Goal: Navigation & Orientation: Find specific page/section

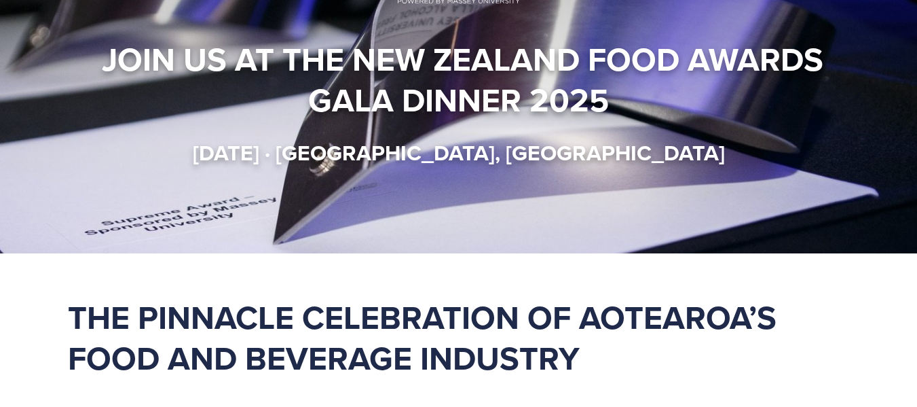
scroll to position [10, 0]
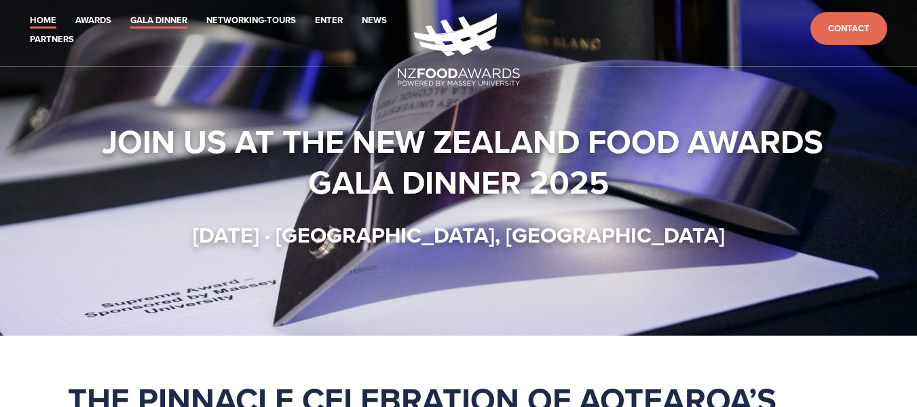
click at [172, 22] on link "Gala Dinner" at bounding box center [158, 21] width 57 height 16
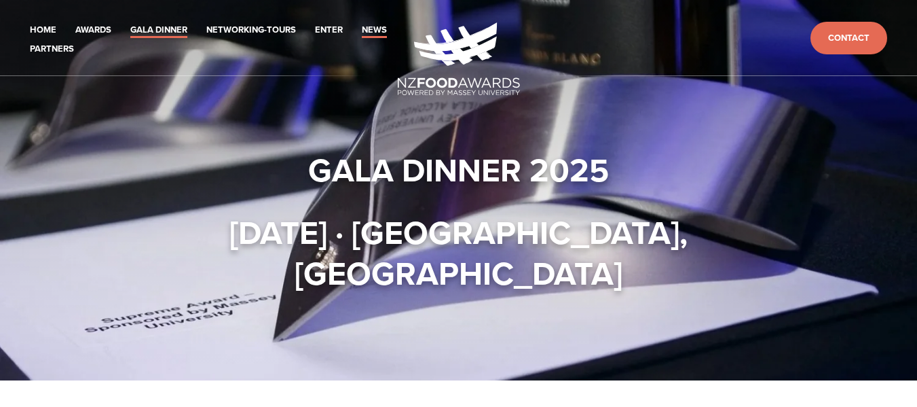
click at [374, 28] on link "News" at bounding box center [374, 30] width 25 height 16
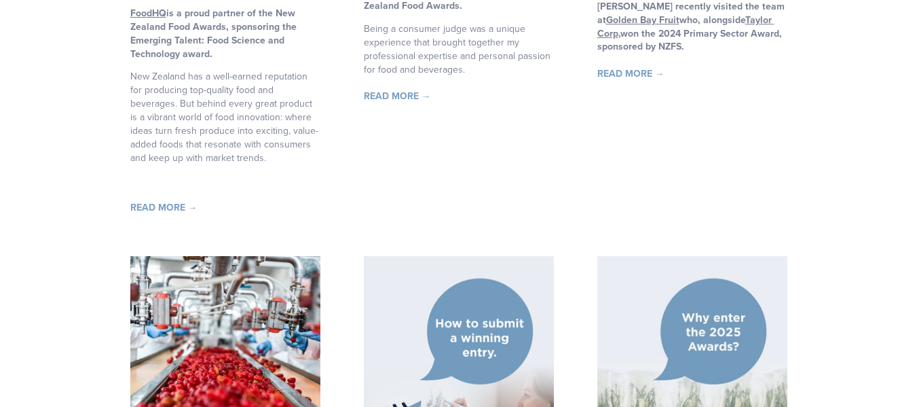
scroll to position [1016, 0]
